Goal: Information Seeking & Learning: Compare options

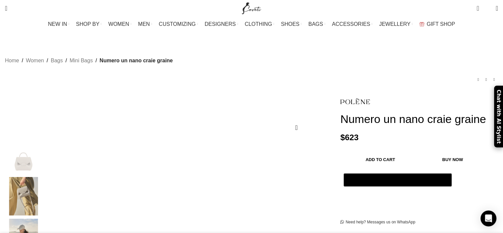
scroll to position [0, 208]
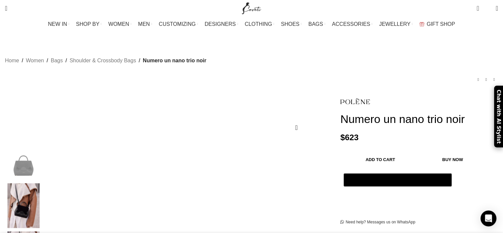
scroll to position [0, 139]
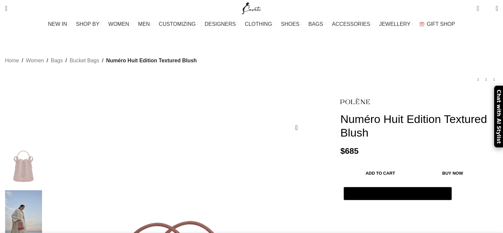
scroll to position [0, 137]
